Goal: Information Seeking & Learning: Learn about a topic

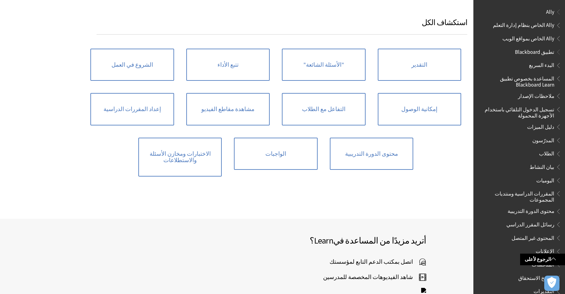
scroll to position [484, 0]
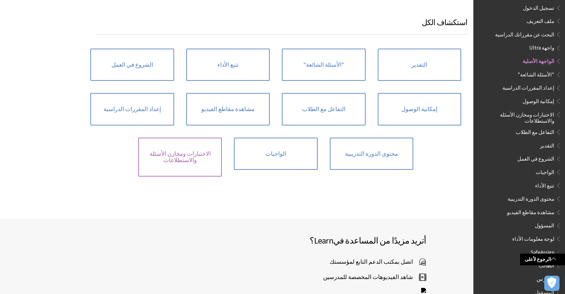
click at [186, 139] on link "الاختبارات ومخازن الأسئلة والاستطلاعات" at bounding box center [180, 157] width 84 height 39
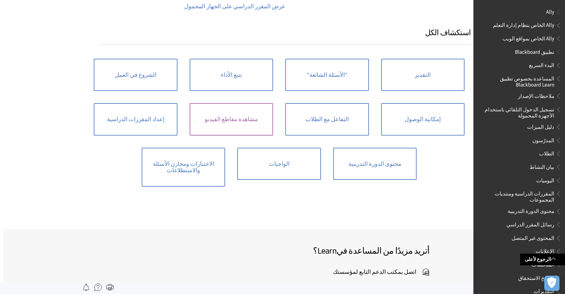
scroll to position [564, 0]
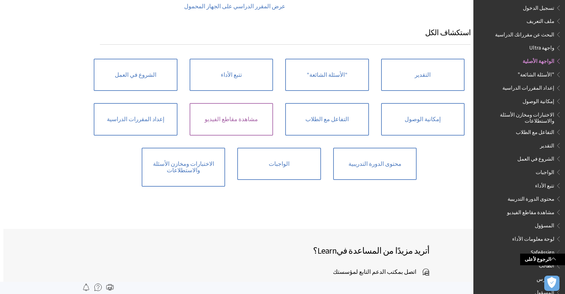
click at [218, 103] on link "مشاهدة مقاطع الفيديو" at bounding box center [232, 119] width 84 height 32
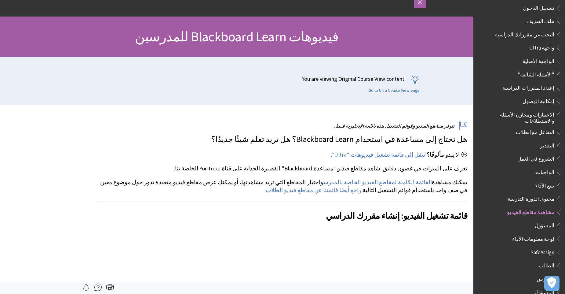
scroll to position [44, 0]
